Goal: Navigation & Orientation: Find specific page/section

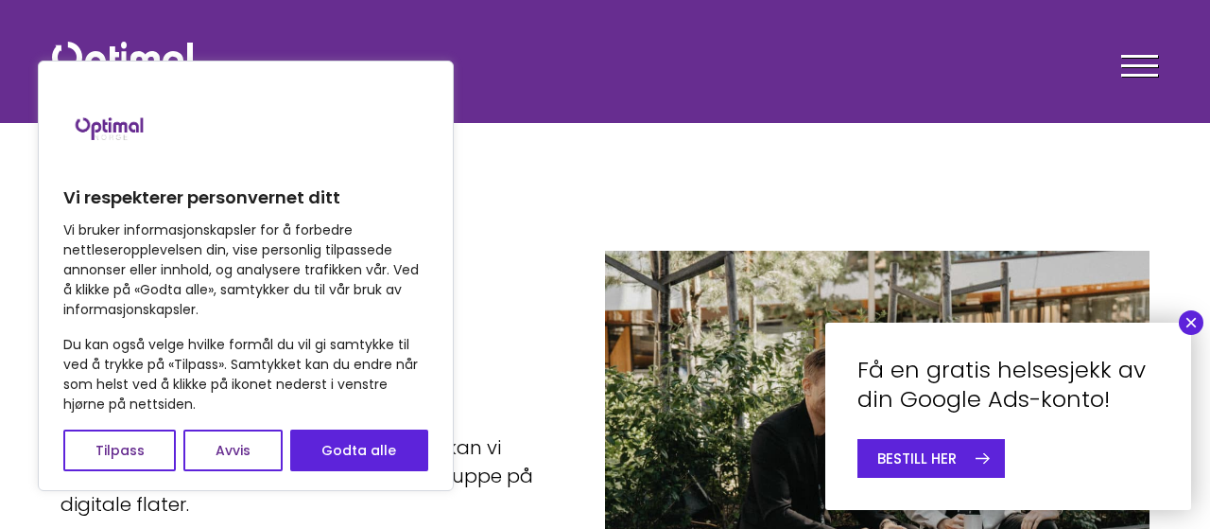
click at [1190, 321] on button "×" at bounding box center [1191, 322] width 25 height 25
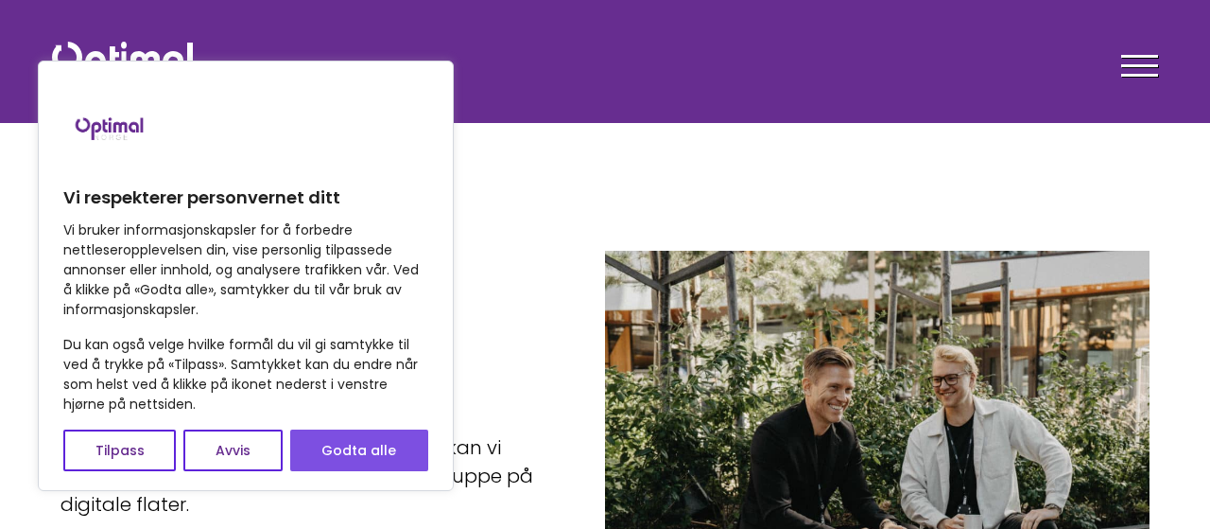
click at [372, 446] on button "Godta alle" at bounding box center [359, 450] width 138 height 42
checkbox input "true"
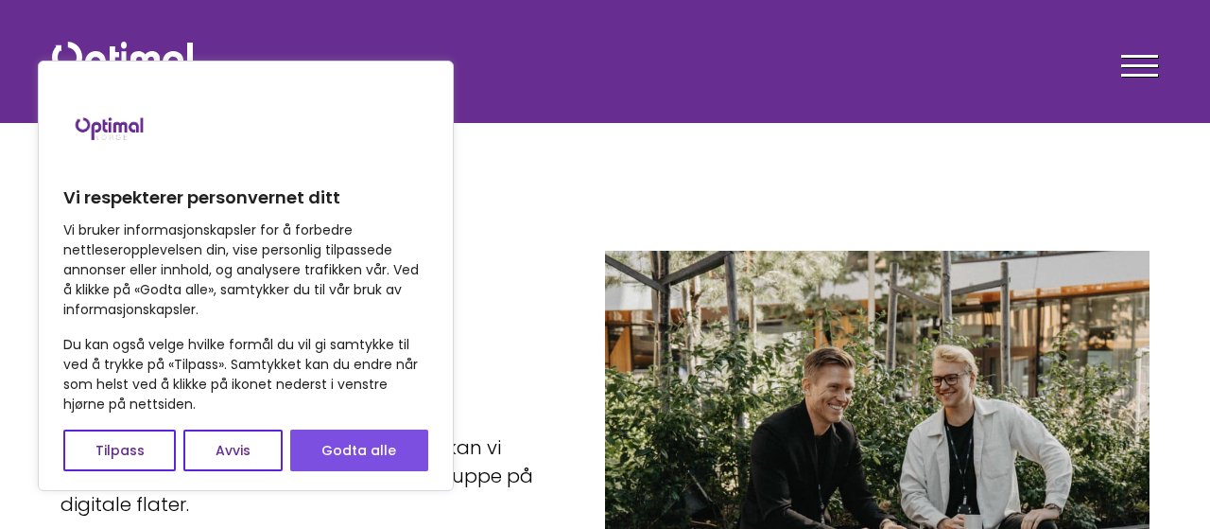
checkbox input "true"
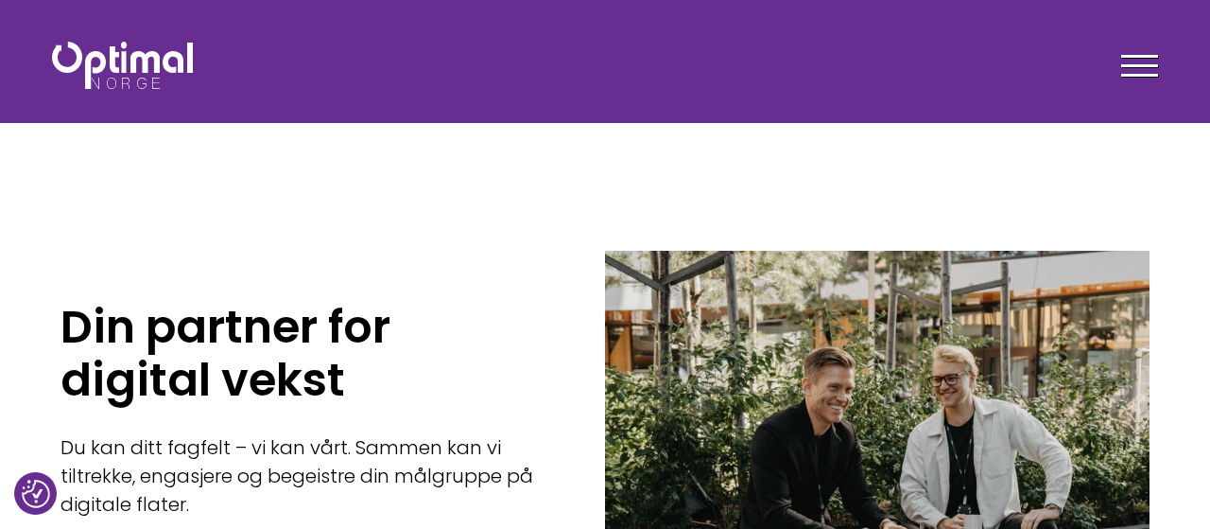
click at [1149, 56] on span at bounding box center [1139, 56] width 37 height 3
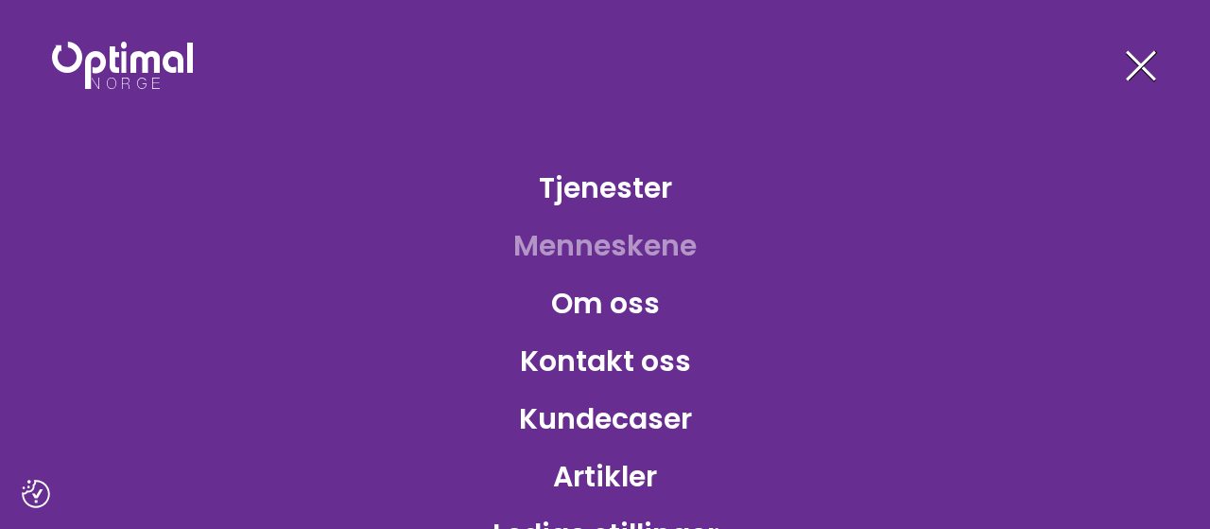
click at [631, 248] on link "Menneskene" at bounding box center [605, 245] width 214 height 61
